Goal: Task Accomplishment & Management: Use online tool/utility

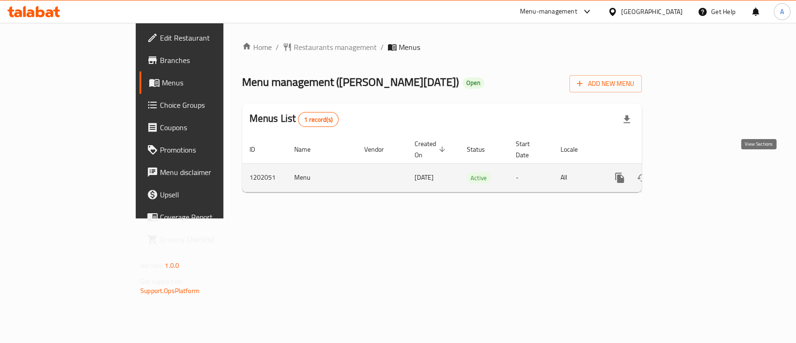
click at [698, 169] on link "enhanced table" at bounding box center [686, 177] width 22 height 22
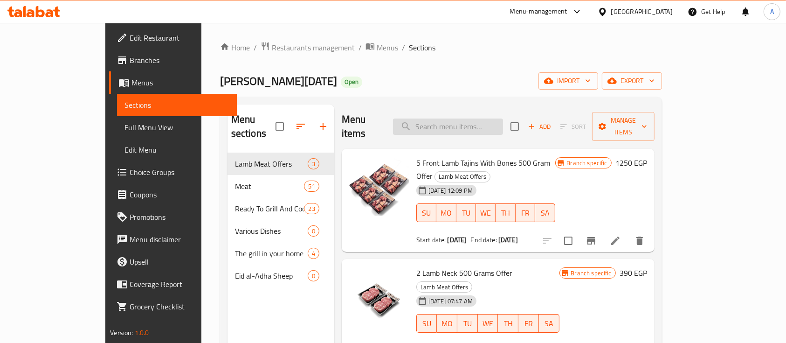
click at [503, 124] on input "search" at bounding box center [448, 126] width 110 height 16
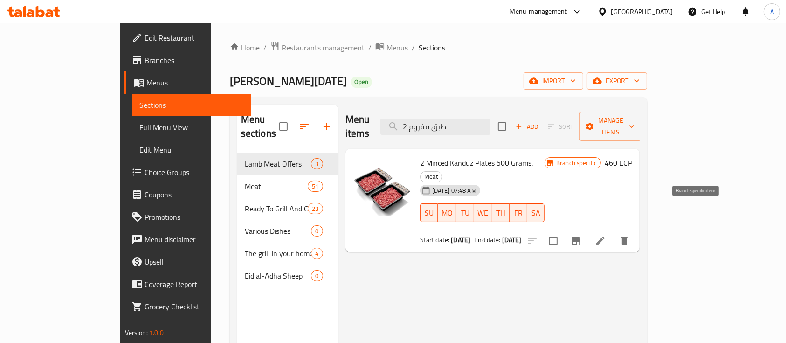
type input "2 طبق مفروم"
click at [580, 237] on icon "Branch-specific-item" at bounding box center [576, 240] width 8 height 7
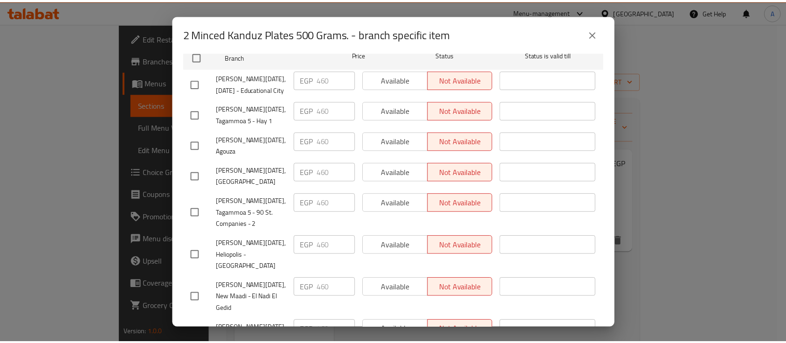
scroll to position [230, 0]
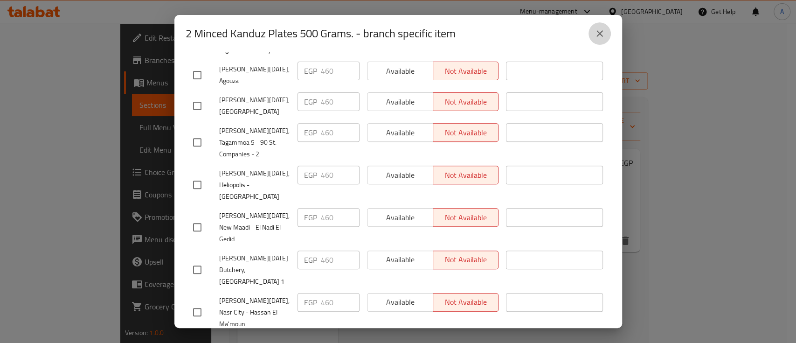
click at [598, 32] on icon "close" at bounding box center [599, 33] width 7 height 7
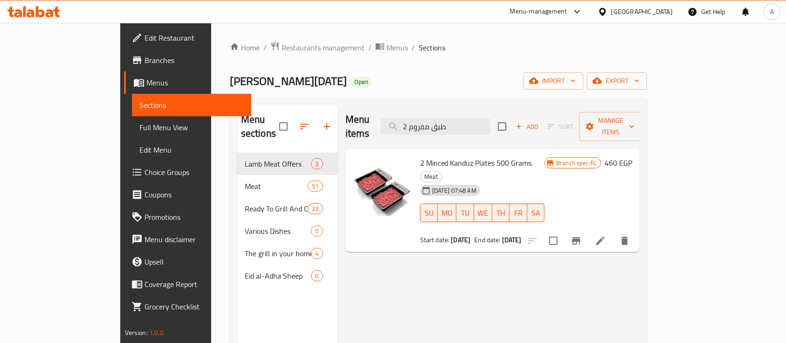
click at [543, 287] on div "Menu items 2 طبق مفروم Add Sort Manage items 2 Minced Kanduz Plates 500 Grams. …" at bounding box center [489, 275] width 302 height 343
click at [490, 121] on input "2 طبق مفروم" at bounding box center [435, 126] width 110 height 16
type input "2"
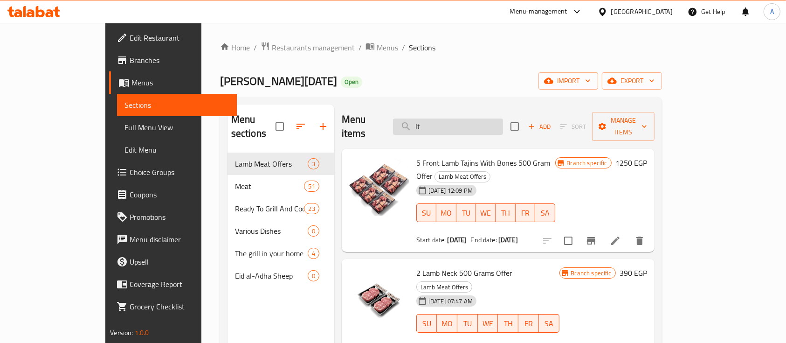
type input "l"
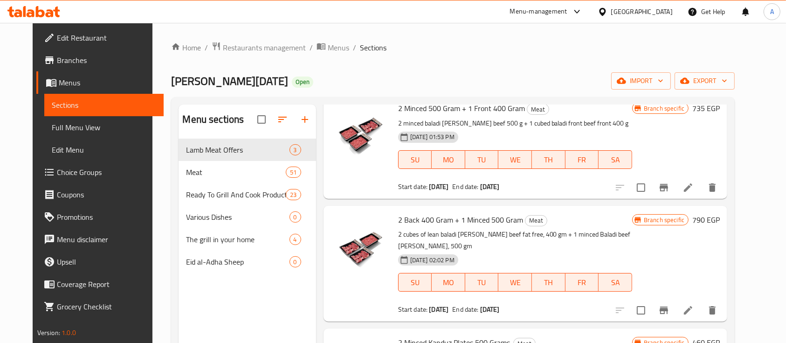
scroll to position [186, 0]
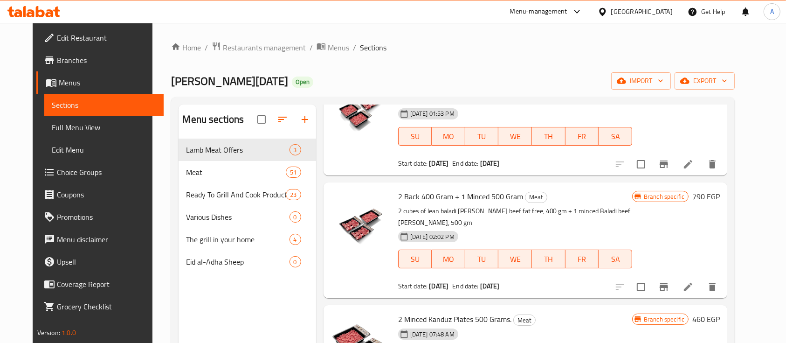
type input "مفروم"
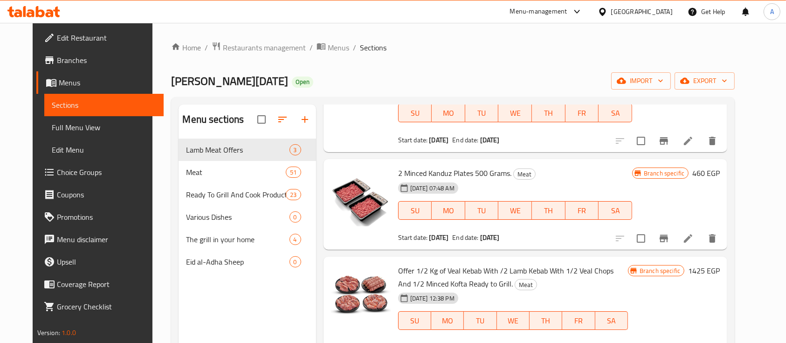
scroll to position [310, 0]
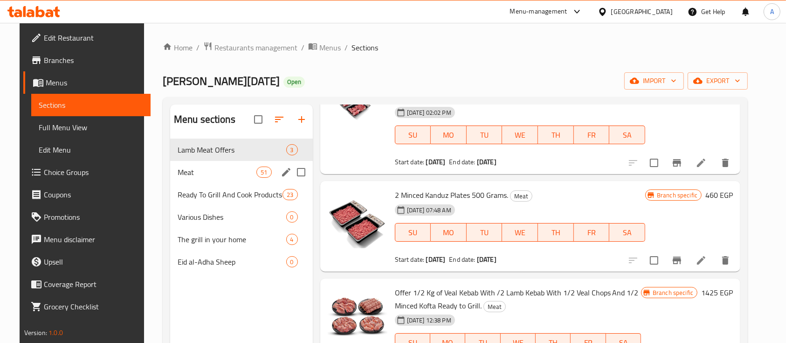
drag, startPoint x: 213, startPoint y: 177, endPoint x: 330, endPoint y: 168, distance: 116.4
click at [213, 177] on span "Meat" at bounding box center [217, 171] width 79 height 11
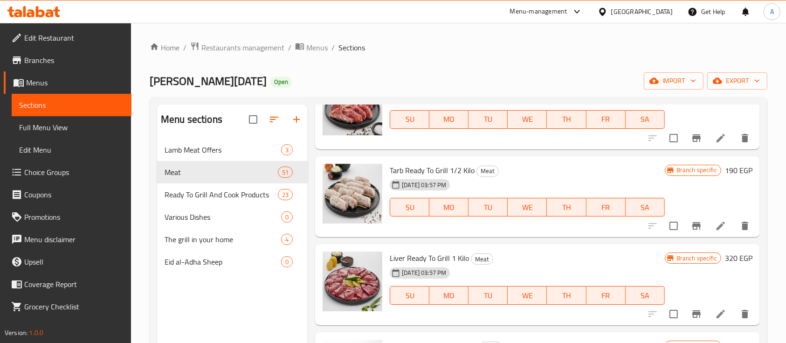
scroll to position [3915, 0]
